Goal: Information Seeking & Learning: Learn about a topic

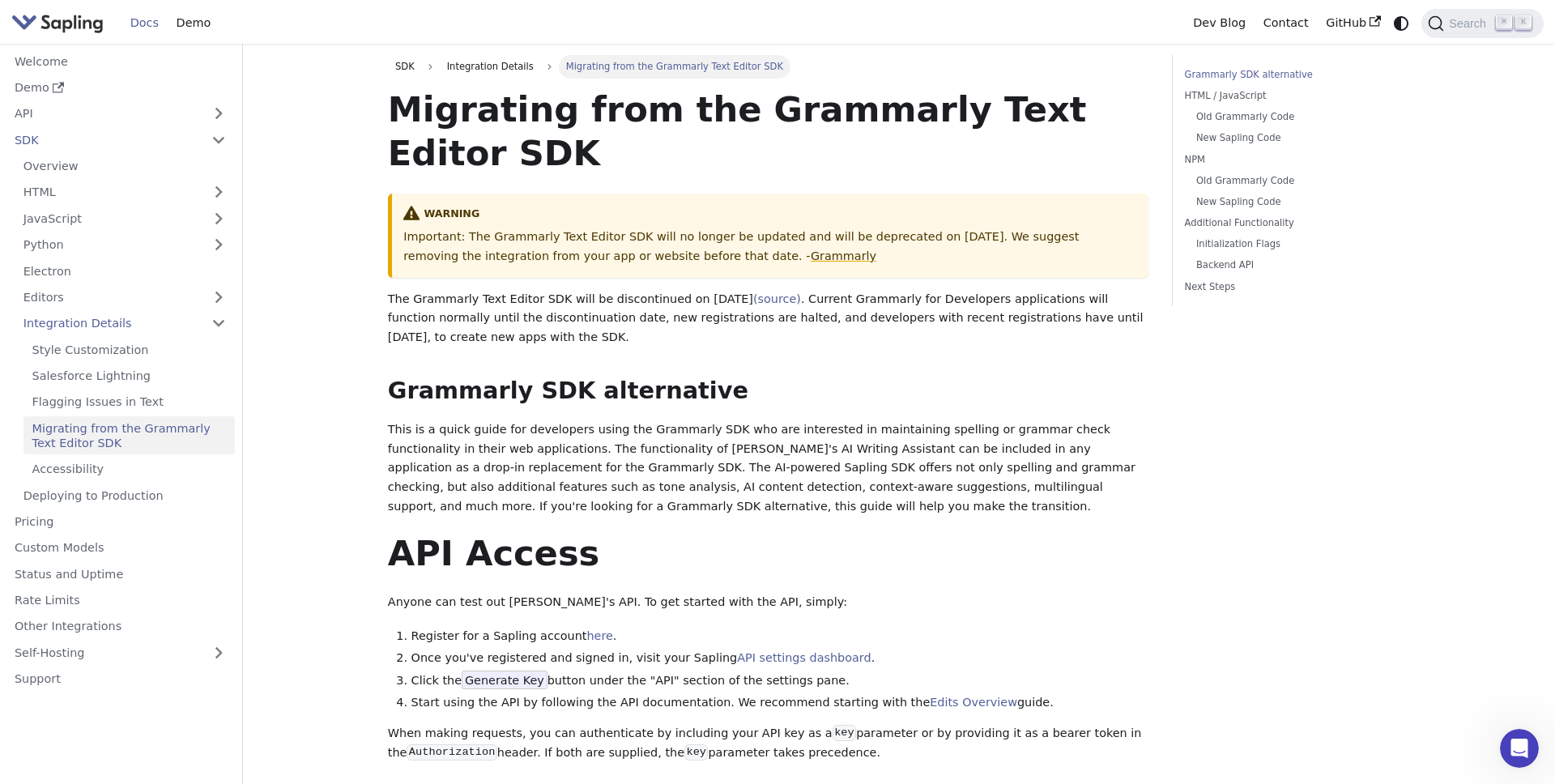
click at [84, 19] on img "Main" at bounding box center [57, 23] width 93 height 24
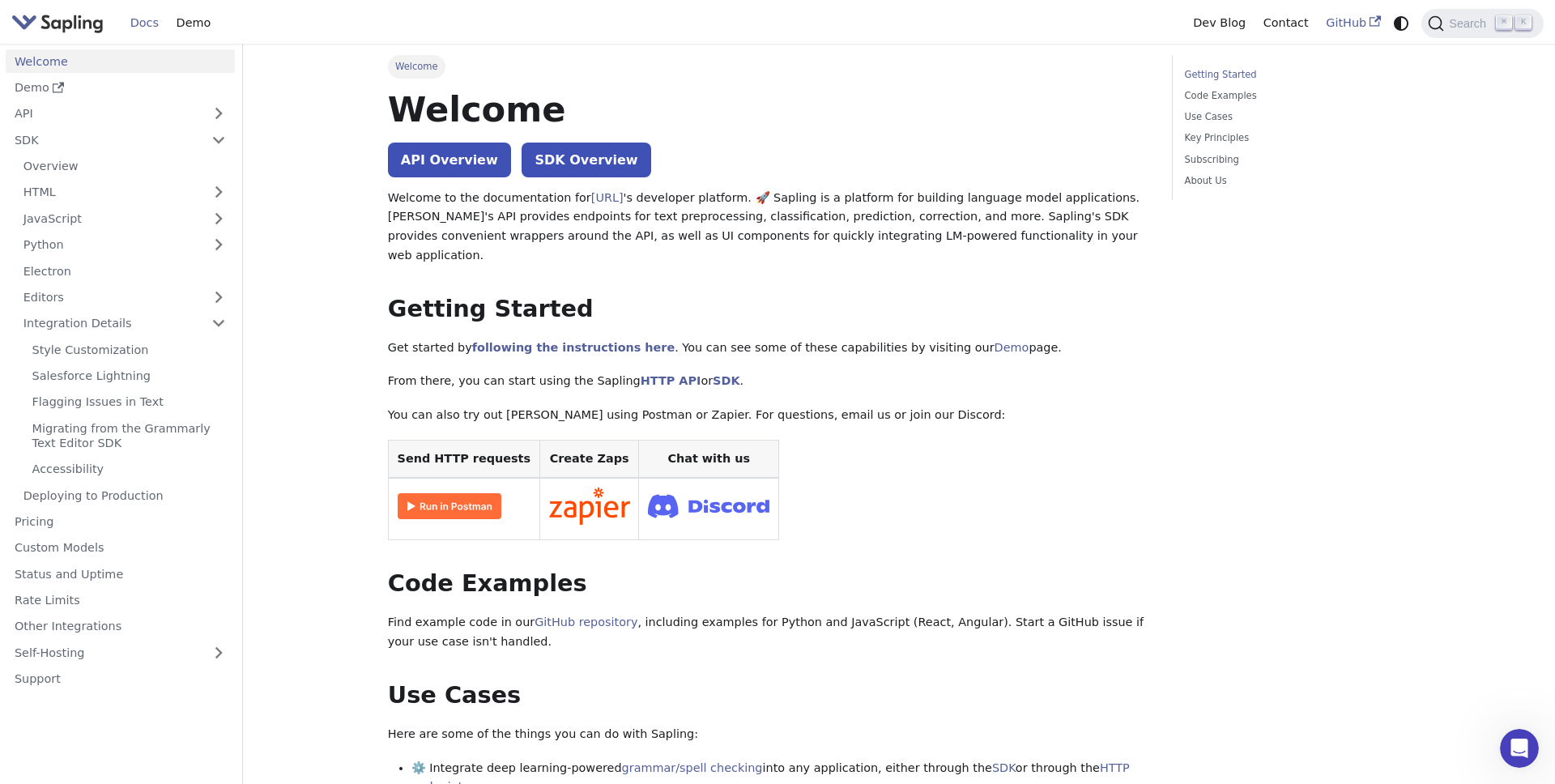
click at [1354, 25] on link "GitHub" at bounding box center [1354, 23] width 72 height 25
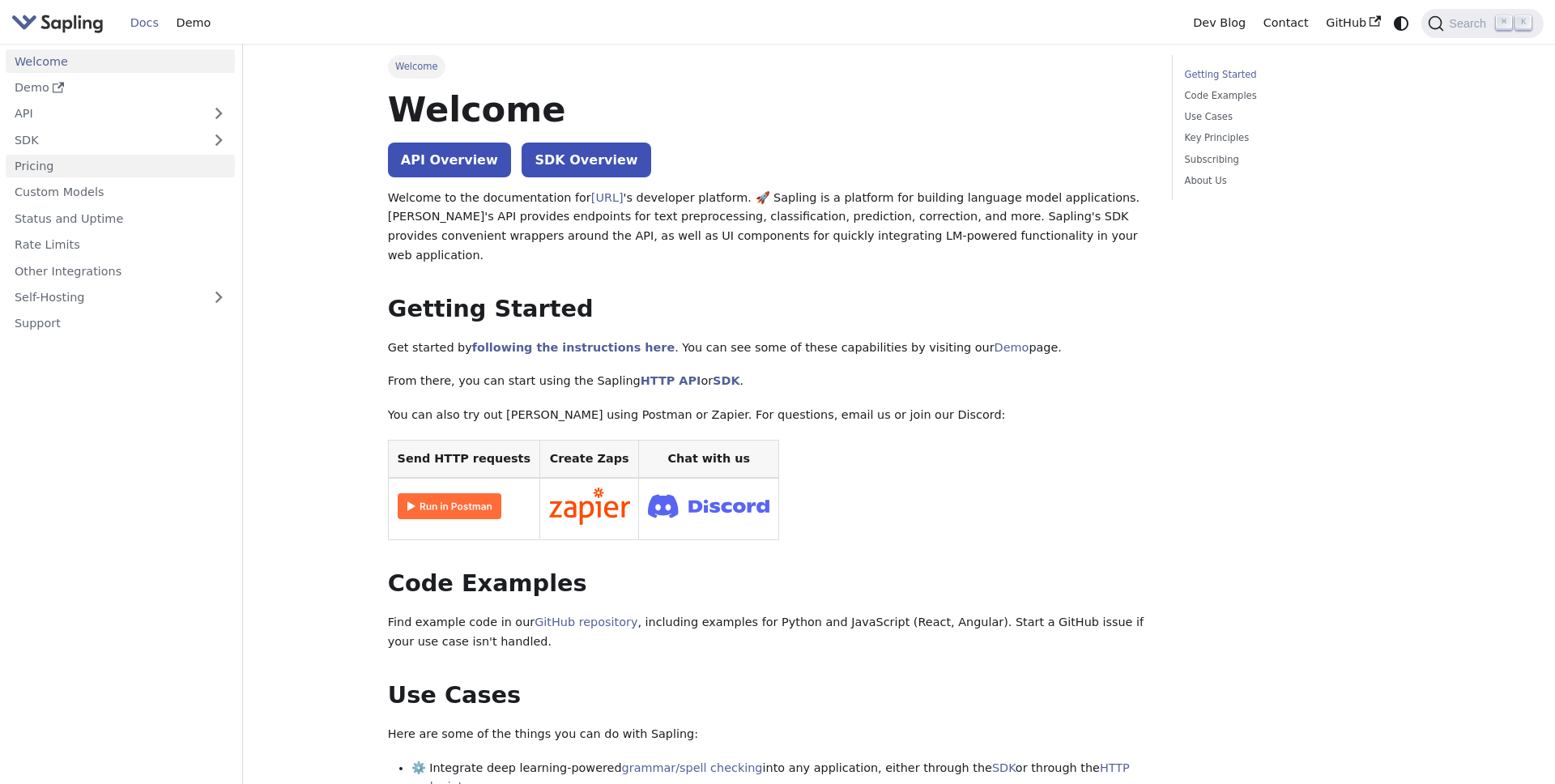
click at [25, 166] on link "Pricing" at bounding box center [120, 166] width 230 height 24
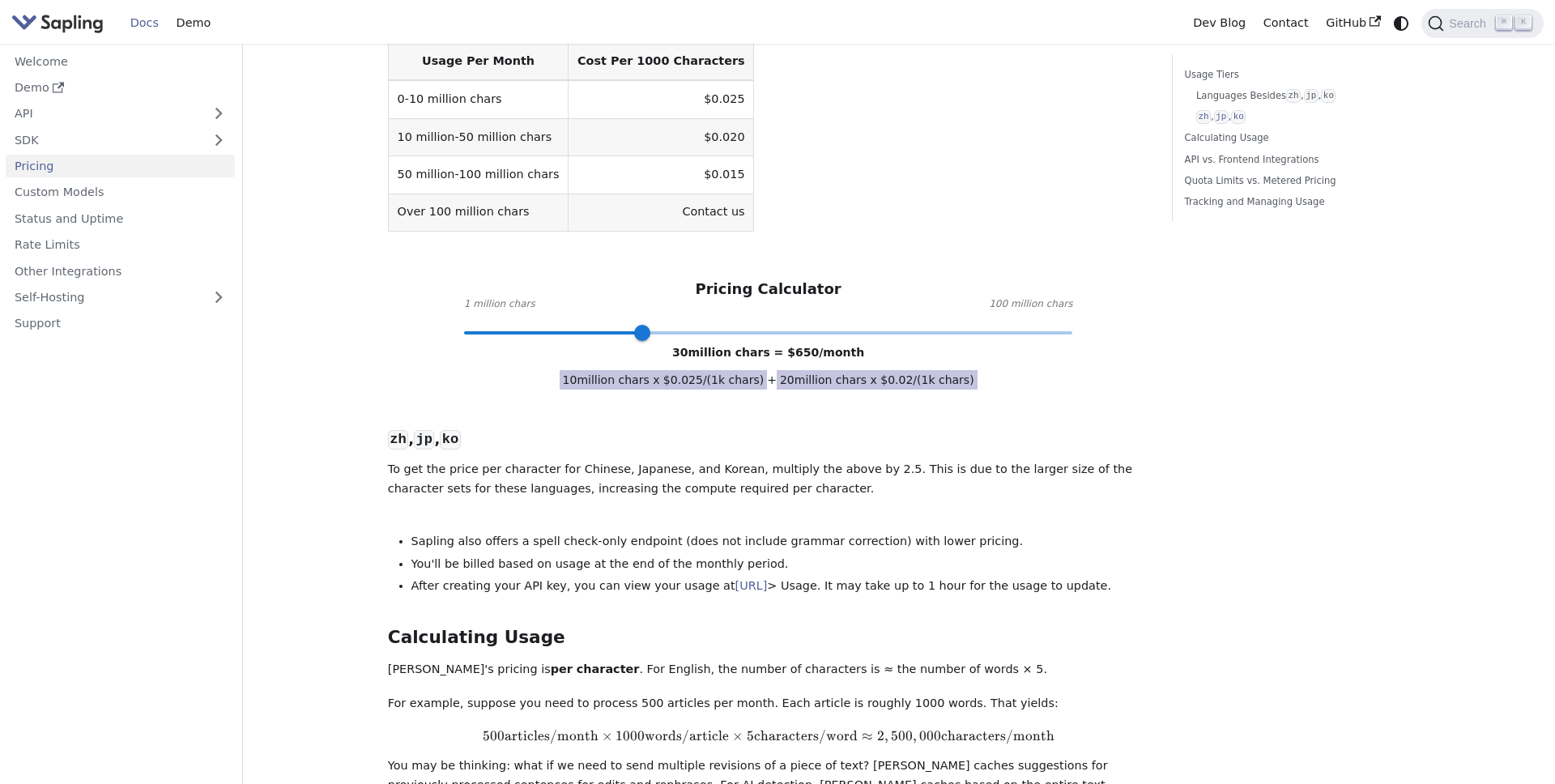
scroll to position [849, 0]
